Goal: Use online tool/utility: Utilize a website feature to perform a specific function

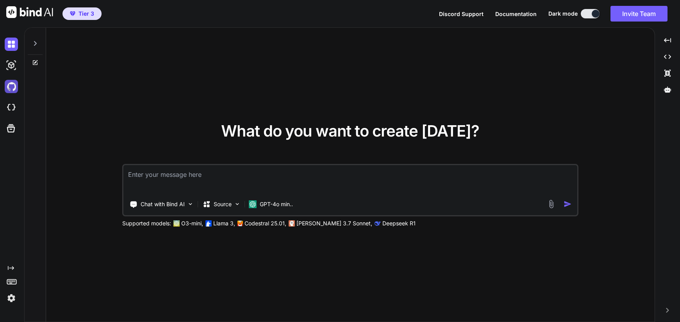
click at [13, 89] on img at bounding box center [11, 86] width 13 height 13
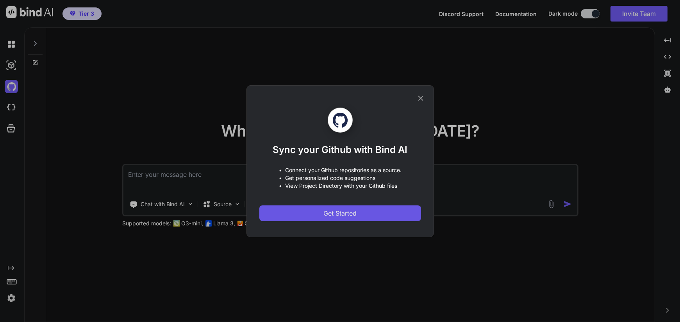
click at [346, 214] on span "Get Started" at bounding box center [339, 212] width 33 height 9
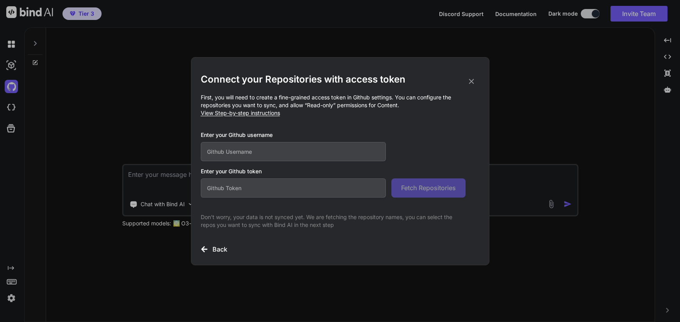
click at [235, 150] on input "text" at bounding box center [294, 151] width 186 height 19
click at [219, 250] on h3 "Back" at bounding box center [220, 248] width 15 height 9
drag, startPoint x: 113, startPoint y: 116, endPoint x: 12, endPoint y: 92, distance: 104.0
click at [112, 116] on div "Connect your Repositories with access token First, you will need to create a fi…" at bounding box center [340, 161] width 680 height 322
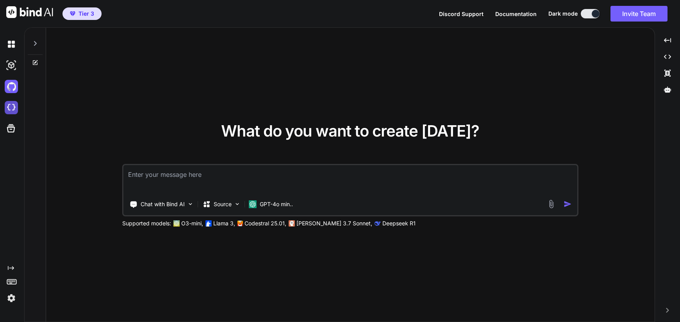
click at [12, 105] on img at bounding box center [11, 107] width 13 height 13
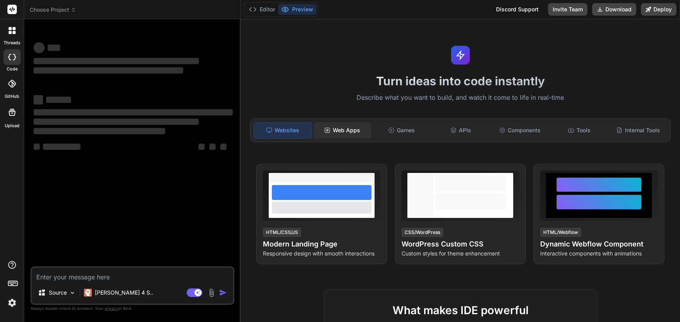
click at [350, 128] on div "Web Apps" at bounding box center [343, 130] width 58 height 16
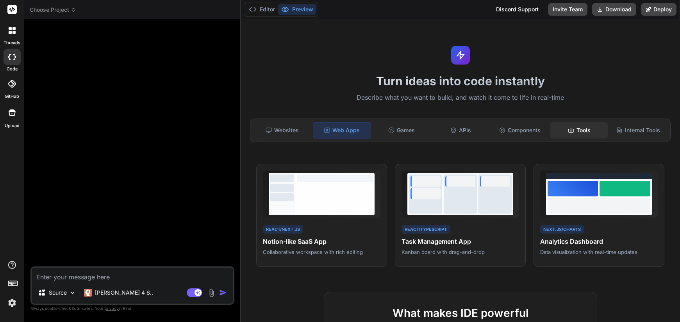
click at [583, 131] on div "Tools" at bounding box center [579, 130] width 58 height 16
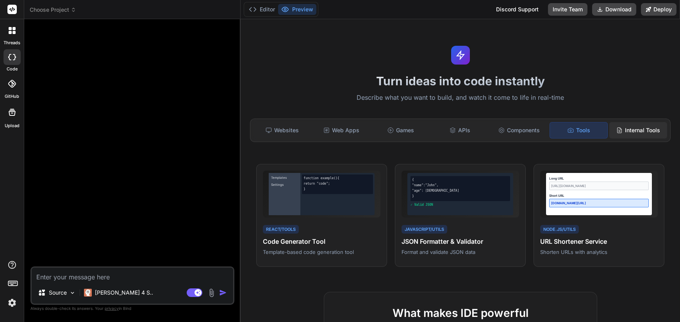
click at [635, 132] on div "Internal Tools" at bounding box center [638, 130] width 58 height 16
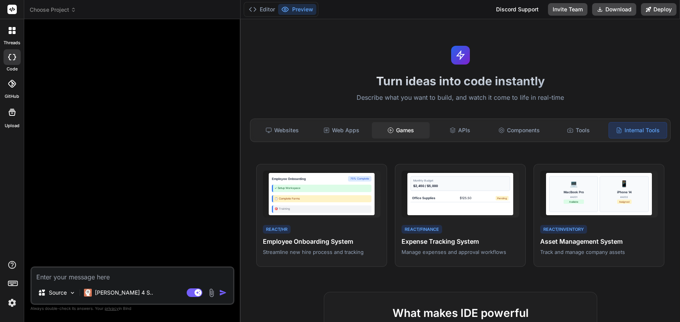
click at [403, 127] on div "Games" at bounding box center [401, 130] width 58 height 16
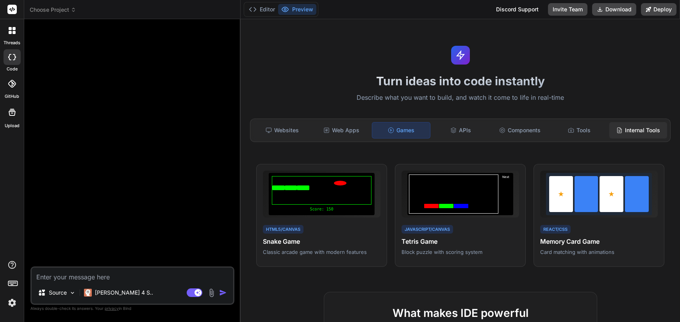
click at [642, 132] on div "Internal Tools" at bounding box center [638, 130] width 58 height 16
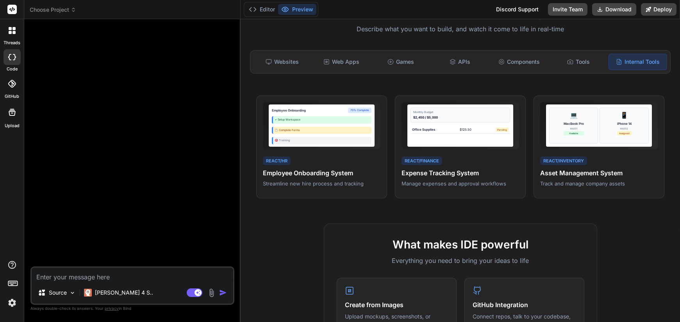
scroll to position [195, 0]
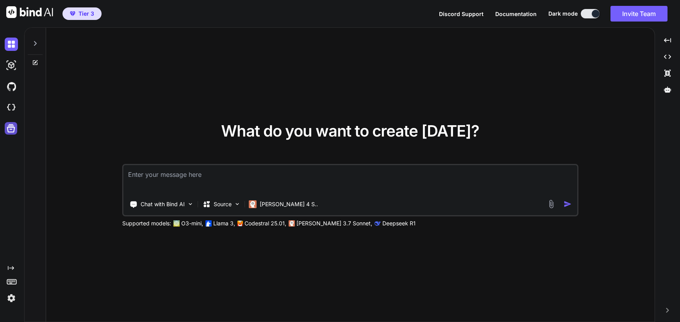
click at [9, 131] on icon at bounding box center [10, 128] width 11 height 11
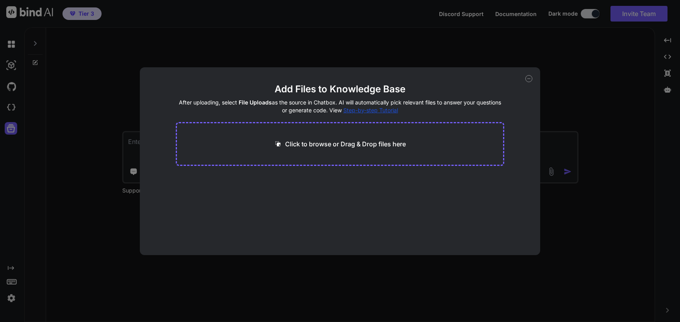
click at [529, 78] on icon at bounding box center [528, 78] width 7 height 7
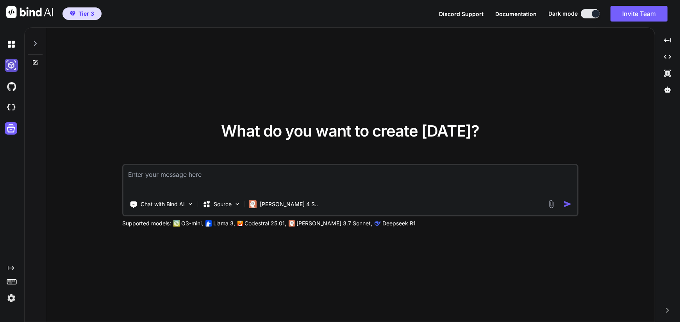
click at [11, 62] on img at bounding box center [11, 65] width 13 height 13
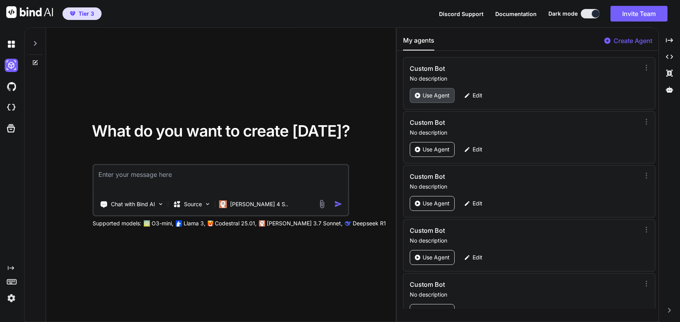
click at [433, 94] on p "Use Agent" at bounding box center [436, 95] width 27 height 8
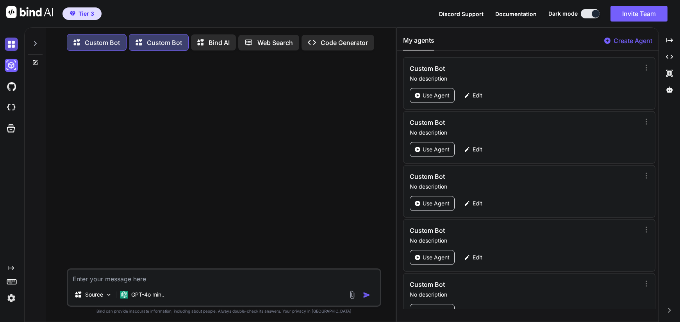
click at [7, 44] on img at bounding box center [11, 44] width 13 height 13
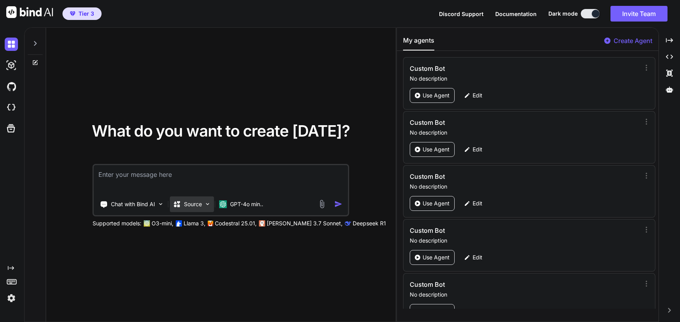
click at [201, 204] on p "Source" at bounding box center [193, 204] width 18 height 8
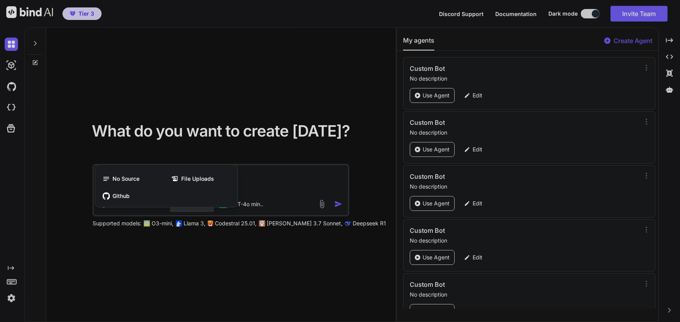
click at [243, 146] on div at bounding box center [340, 161] width 680 height 322
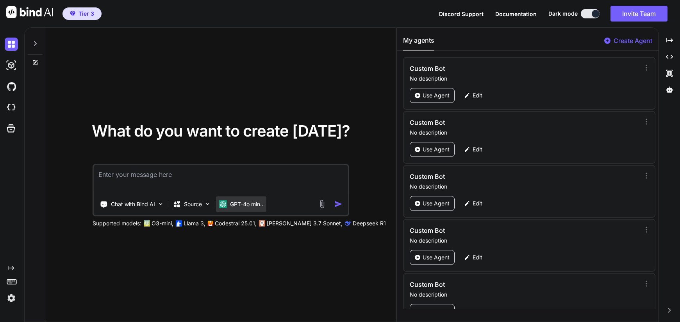
click at [261, 203] on p "GPT-4o min.." at bounding box center [246, 204] width 33 height 8
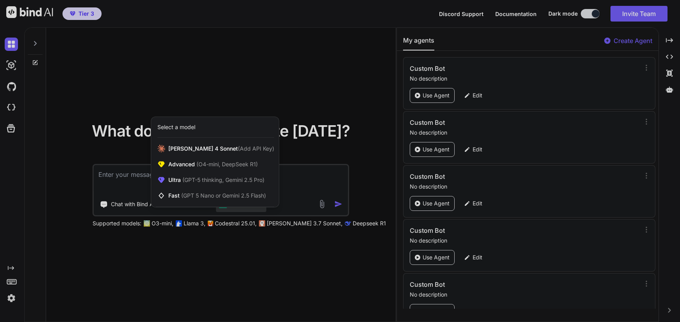
click at [298, 90] on div at bounding box center [340, 161] width 680 height 322
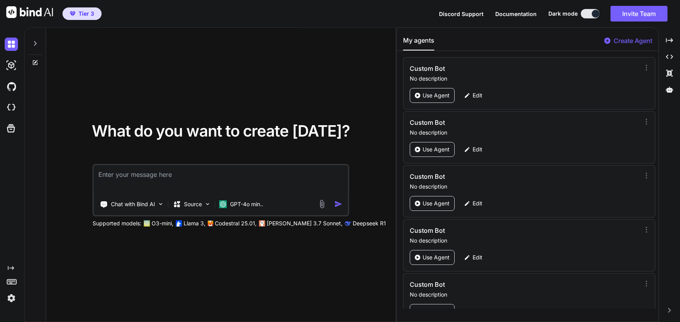
click at [33, 43] on icon at bounding box center [35, 43] width 6 height 6
type textarea "x"
